Goal: Task Accomplishment & Management: Use online tool/utility

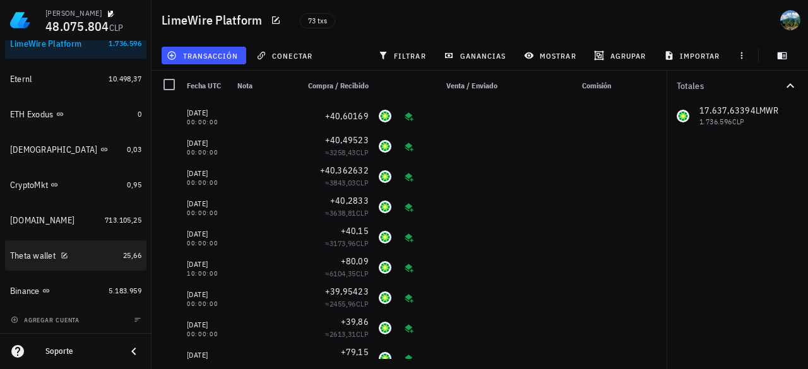
scroll to position [1109, 0]
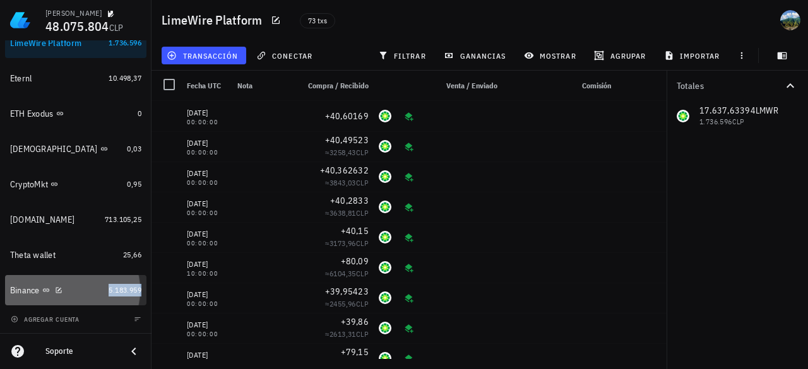
click at [114, 290] on span "5.183.959" at bounding box center [125, 289] width 33 height 9
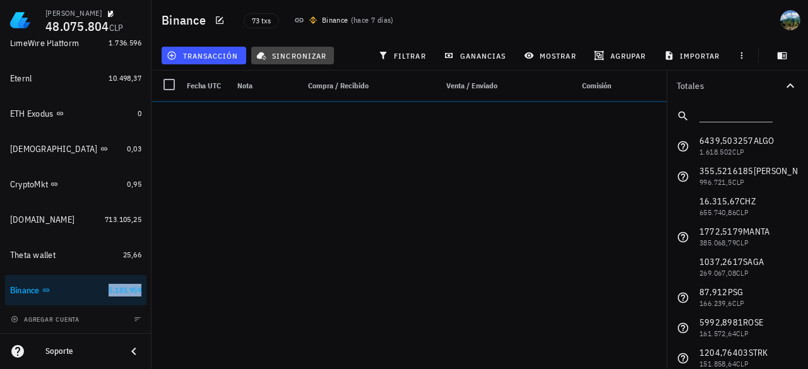
click at [301, 57] on span "sincronizar" at bounding box center [293, 56] width 68 height 10
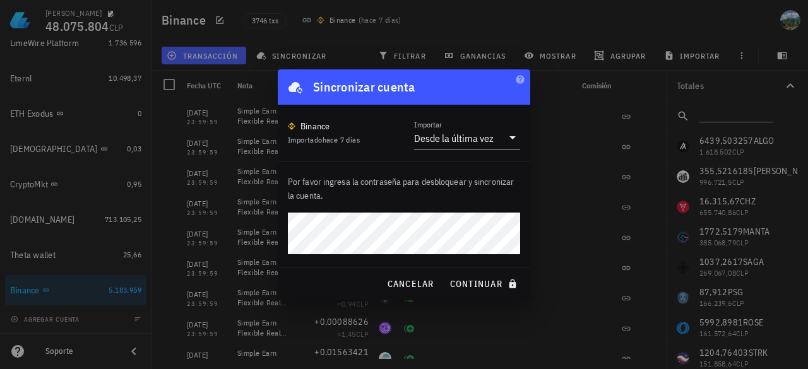
click at [445, 273] on button "continuar" at bounding box center [485, 284] width 81 height 23
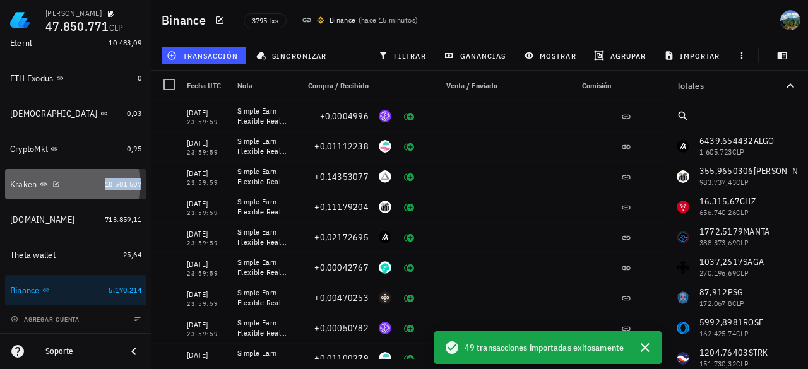
click at [114, 183] on span "18.501.507" at bounding box center [123, 183] width 37 height 9
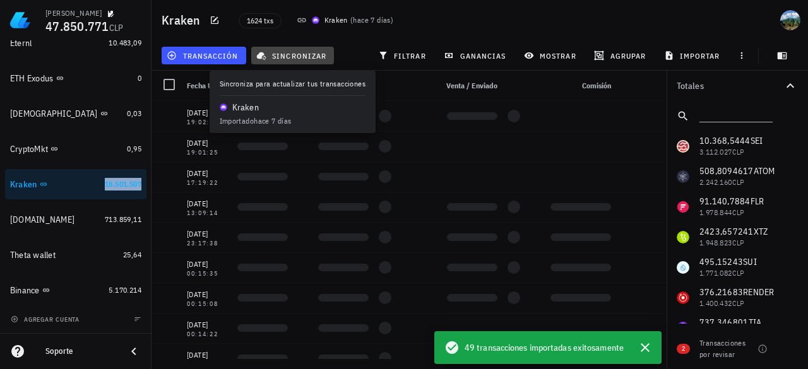
click at [299, 61] on button "sincronizar" at bounding box center [292, 56] width 83 height 18
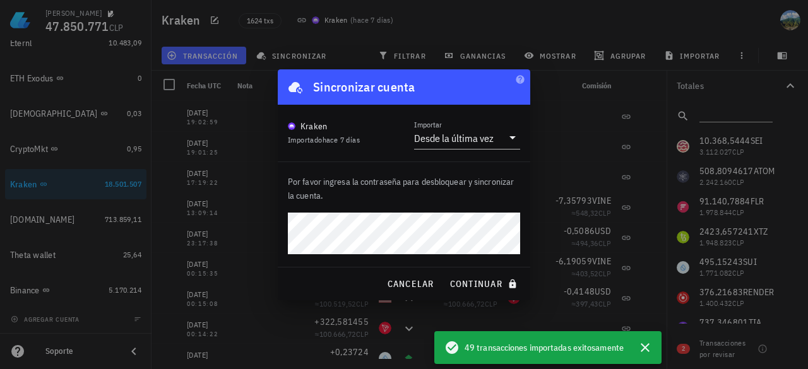
click at [445, 273] on button "continuar" at bounding box center [485, 284] width 81 height 23
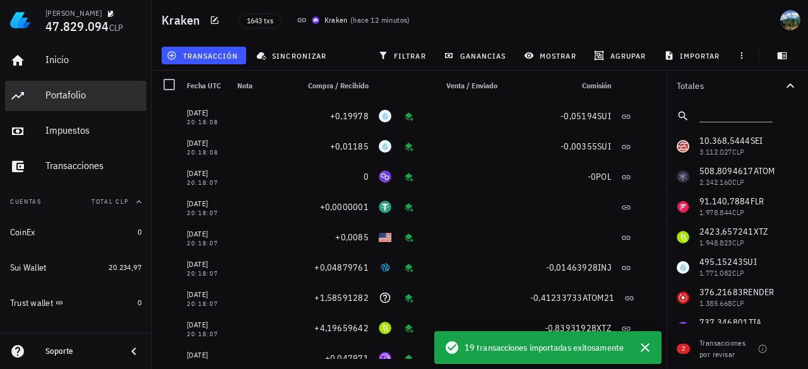
click at [79, 101] on div "Portafolio" at bounding box center [93, 95] width 96 height 12
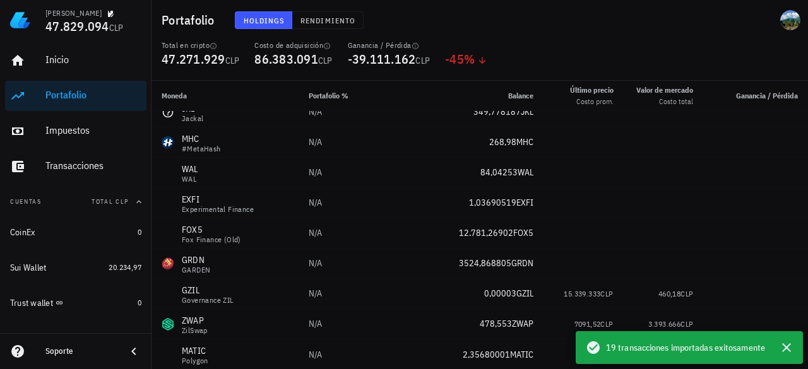
scroll to position [2561, 0]
